Goal: Task Accomplishment & Management: Manage account settings

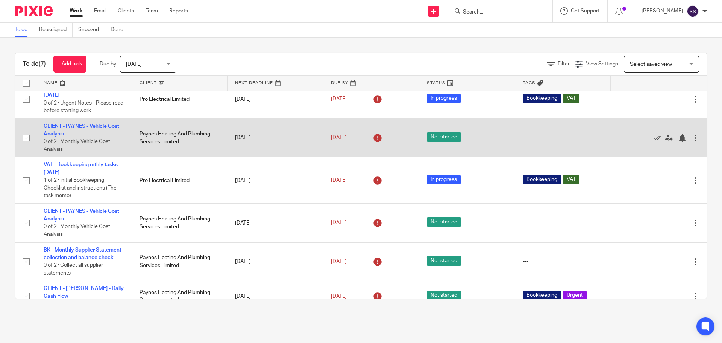
scroll to position [58, 0]
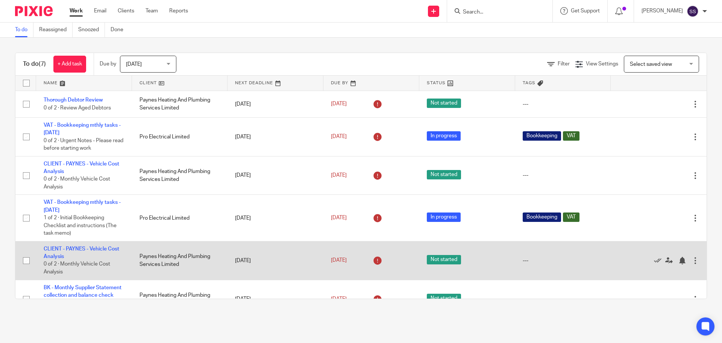
scroll to position [58, 0]
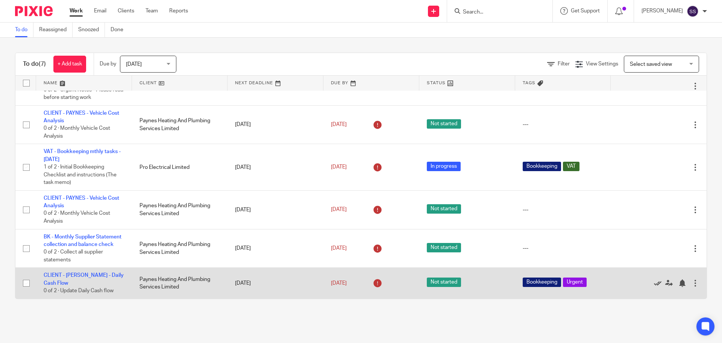
click at [654, 282] on link at bounding box center [659, 284] width 11 height 8
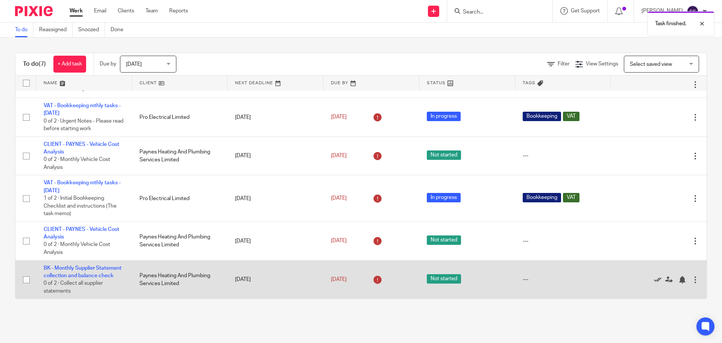
click at [654, 276] on icon at bounding box center [658, 280] width 8 height 8
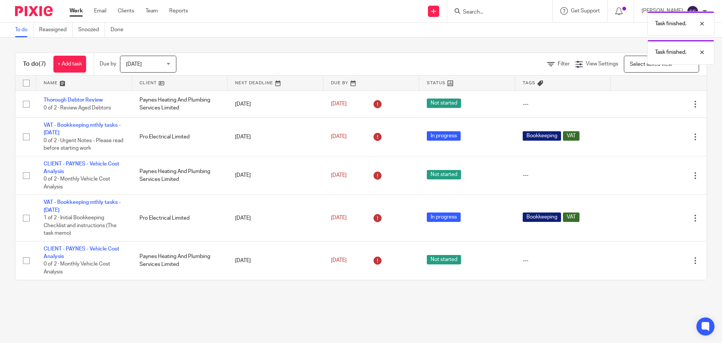
scroll to position [0, 0]
click at [172, 65] on div "Today Today" at bounding box center [148, 64] width 56 height 17
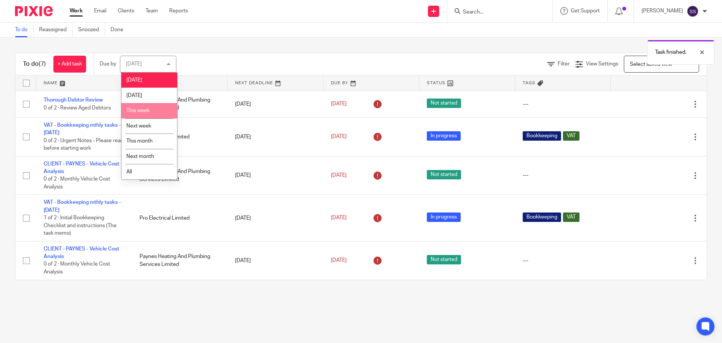
click at [166, 109] on li "This week" at bounding box center [150, 110] width 56 height 15
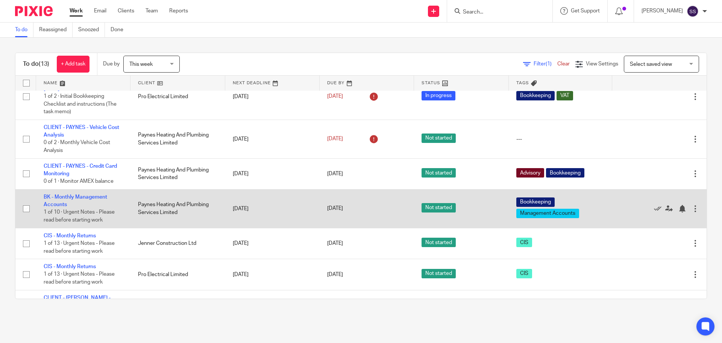
scroll to position [111, 0]
